Goal: Navigation & Orientation: Find specific page/section

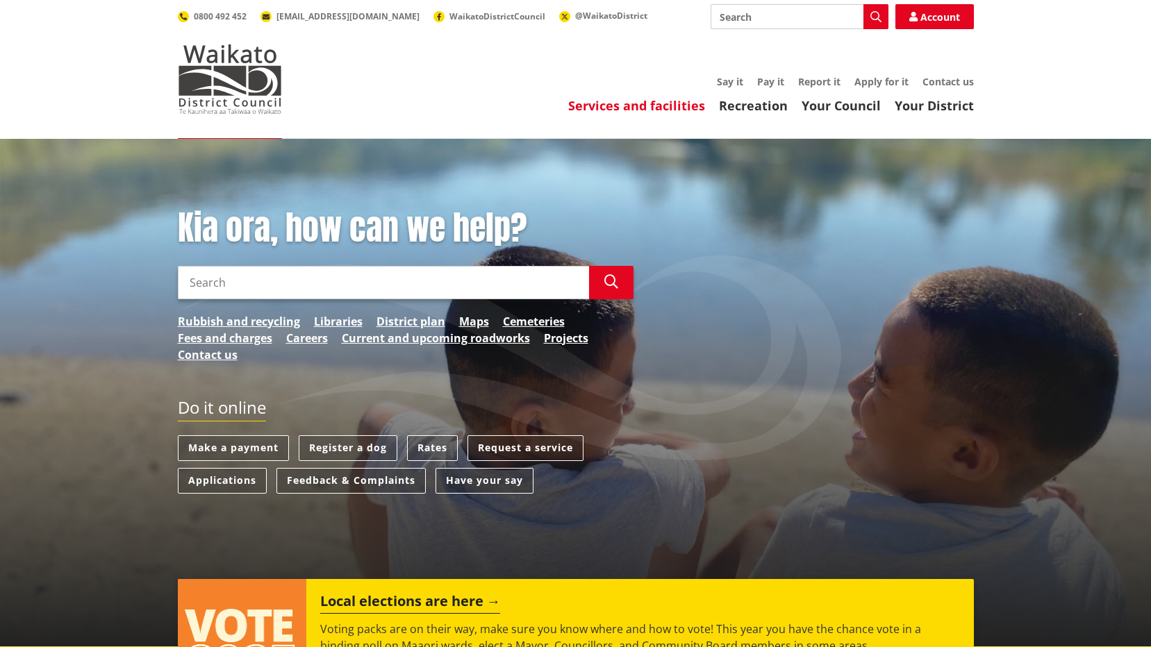
click at [637, 105] on link "Services and facilities" at bounding box center [636, 105] width 137 height 17
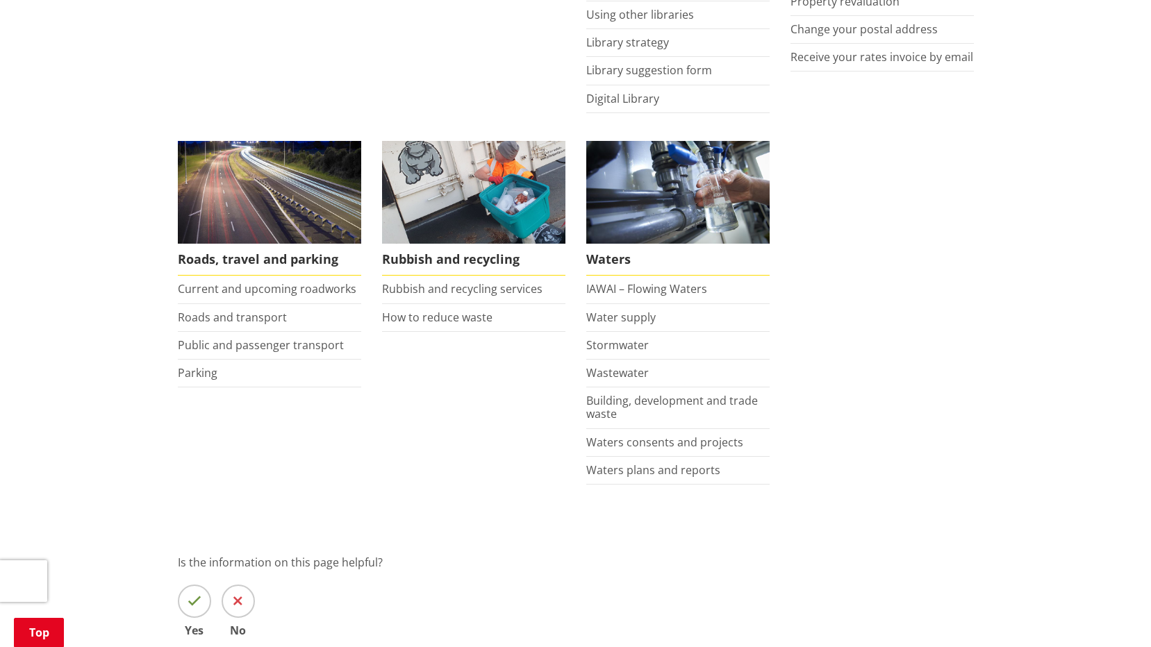
scroll to position [903, 0]
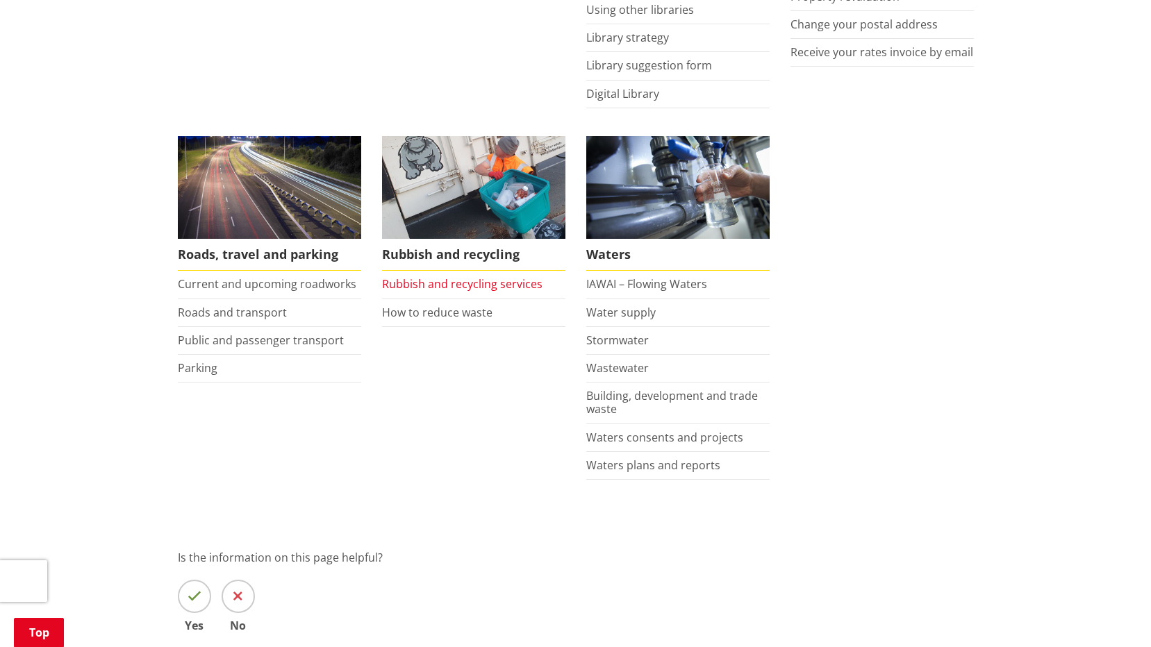
click at [462, 283] on link "Rubbish and recycling services" at bounding box center [462, 283] width 160 height 15
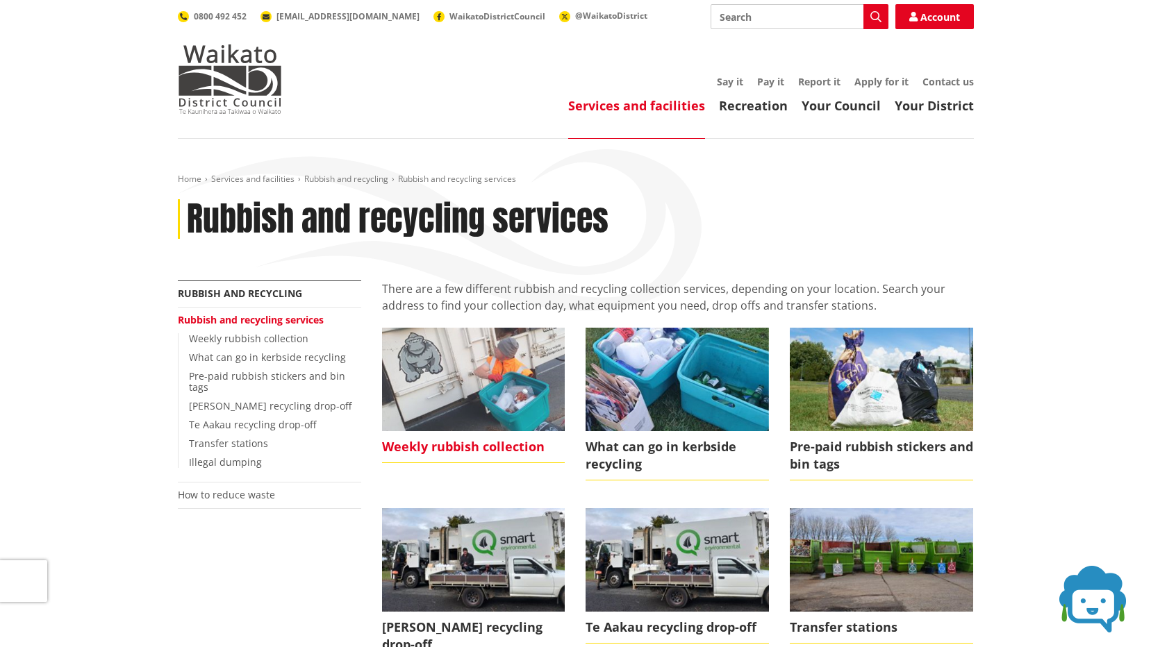
click at [435, 449] on span "Weekly rubbish collection" at bounding box center [473, 447] width 183 height 32
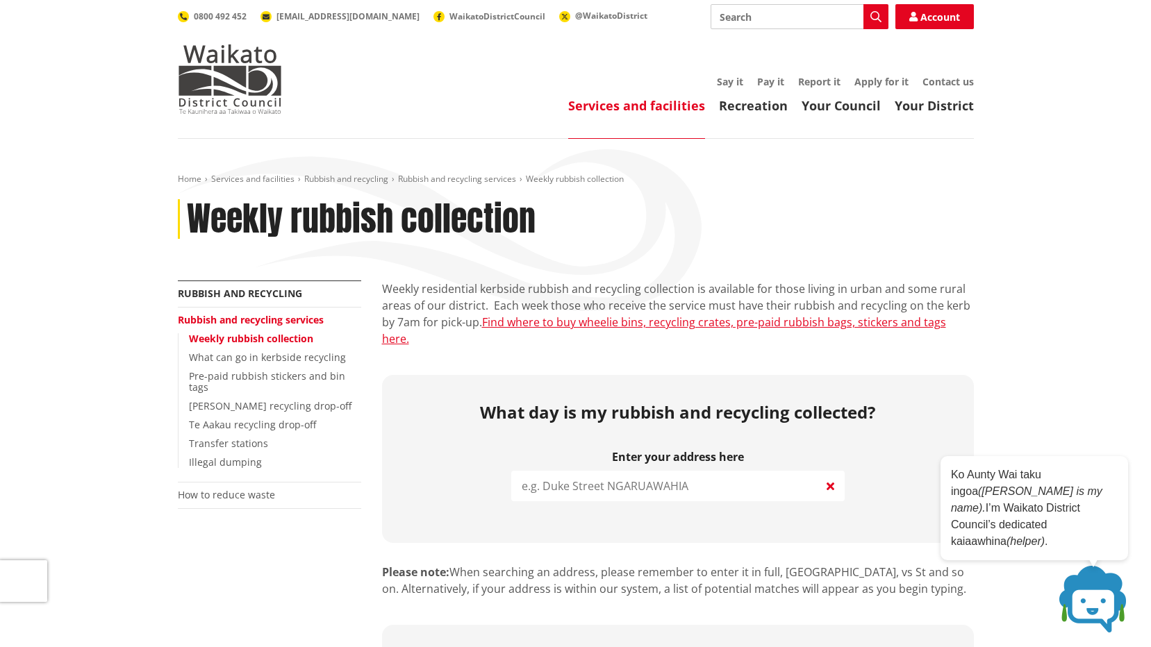
click at [627, 106] on link "Services and facilities" at bounding box center [636, 105] width 137 height 17
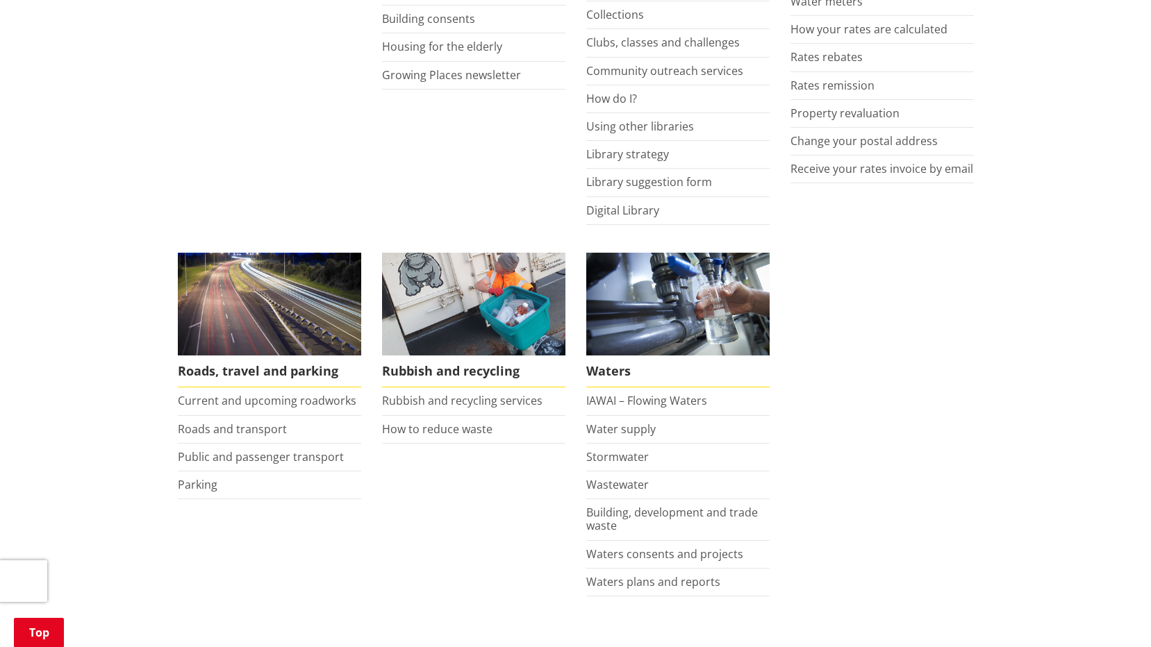
scroll to position [903, 0]
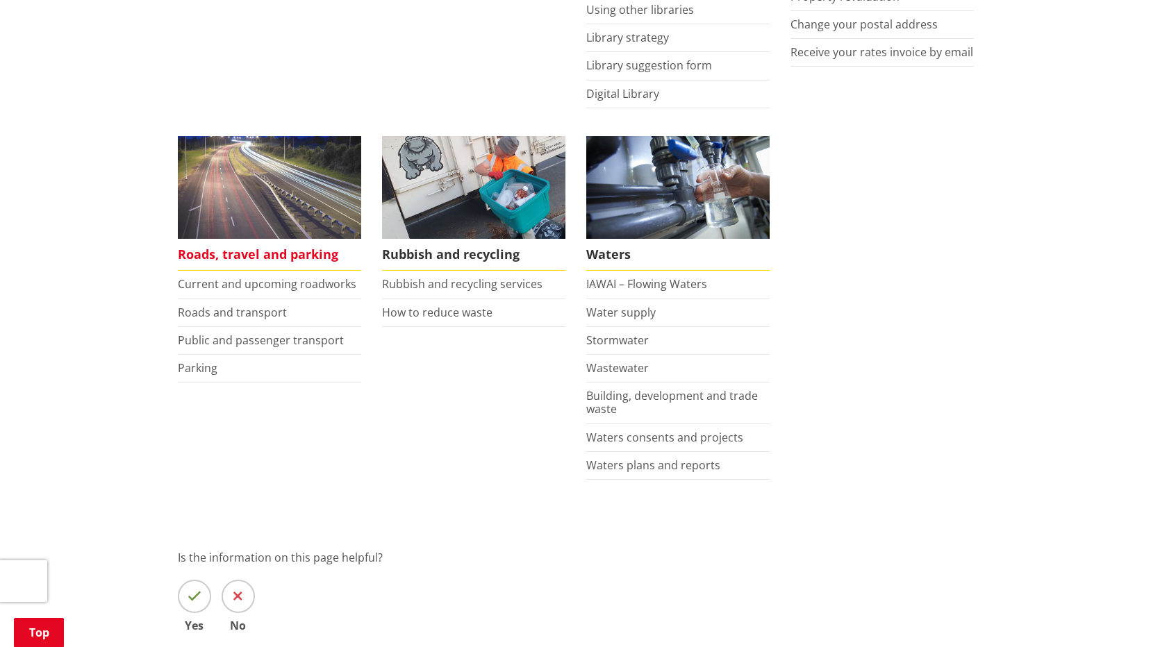
click at [240, 254] on span "Roads, travel and parking" at bounding box center [269, 255] width 183 height 32
